Goal: Find specific page/section: Find specific page/section

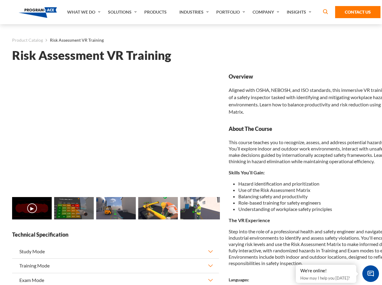
click at [123, 12] on link "Solutions" at bounding box center [123, 12] width 36 height 24
click at [0, 0] on div "AI & Computer Vision Solutions Computer Vision Quality Control AI tools for fas…" at bounding box center [0, 0] width 0 height 0
click at [0, 0] on div "AI & Computer Vision Solutions Virtual Training Solutions Virtual Tour Solution…" at bounding box center [0, 0] width 0 height 0
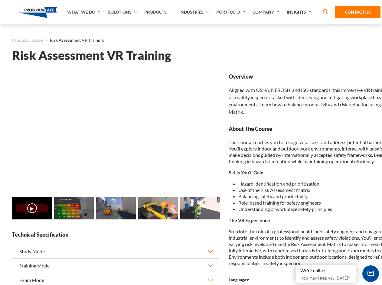
click at [0, 0] on div "AI & Computer Vision Solutions Virtual Training Solutions Virtual Tour Solution…" at bounding box center [0, 0] width 0 height 0
click at [0, 0] on div "AI & Computer Vision Solutions Computer Vision Quality Control AI tools for fas…" at bounding box center [0, 0] width 0 height 0
